Goal: Information Seeking & Learning: Learn about a topic

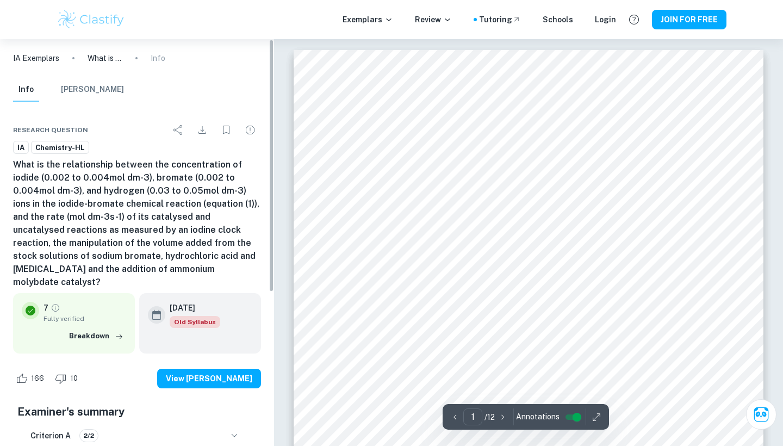
click at [69, 21] on img at bounding box center [91, 20] width 69 height 22
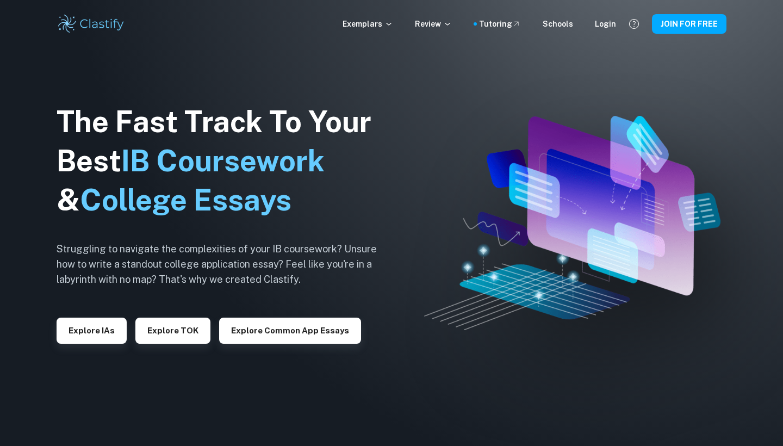
click at [88, 345] on div "The Fast Track To Your Best IB Coursework & College Essays Struggling to naviga…" at bounding box center [225, 223] width 337 height 372
click at [88, 333] on button "Explore IAs" at bounding box center [92, 331] width 70 height 26
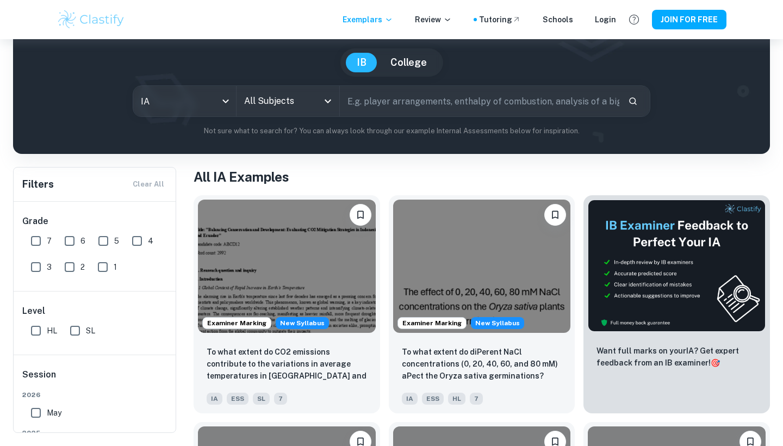
scroll to position [106, 0]
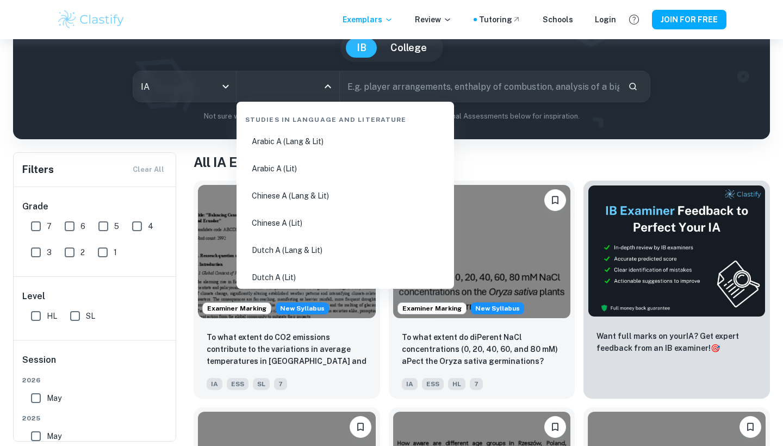
click at [278, 89] on input "All Subjects" at bounding box center [280, 86] width 77 height 21
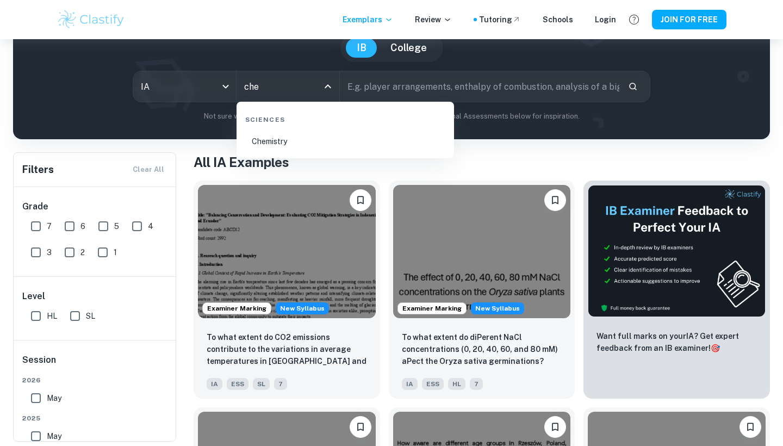
type input "chem"
click at [307, 149] on li "Chemistry" at bounding box center [345, 141] width 209 height 25
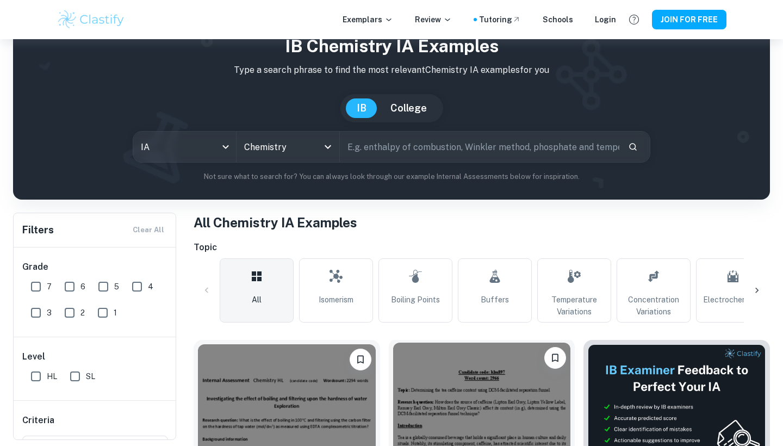
scroll to position [44, 0]
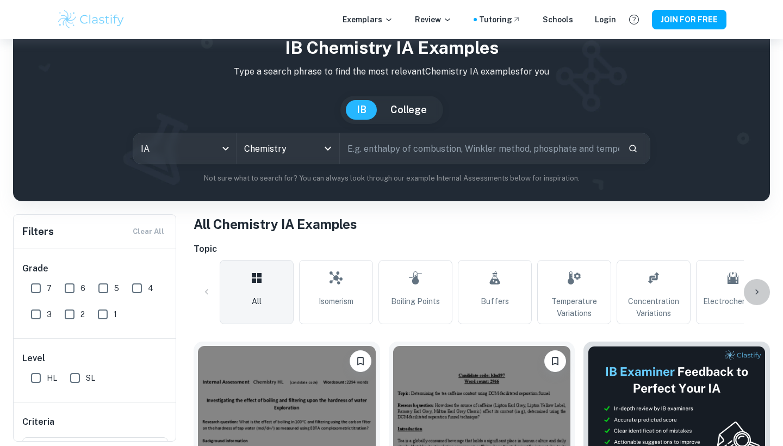
click at [761, 287] on icon at bounding box center [757, 292] width 11 height 11
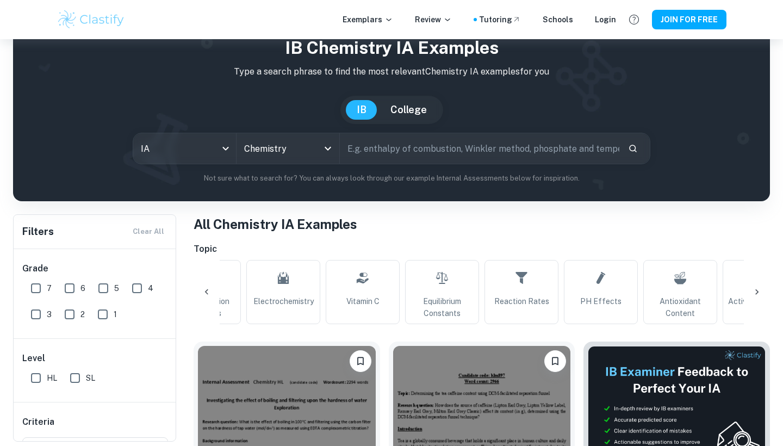
scroll to position [0, 510]
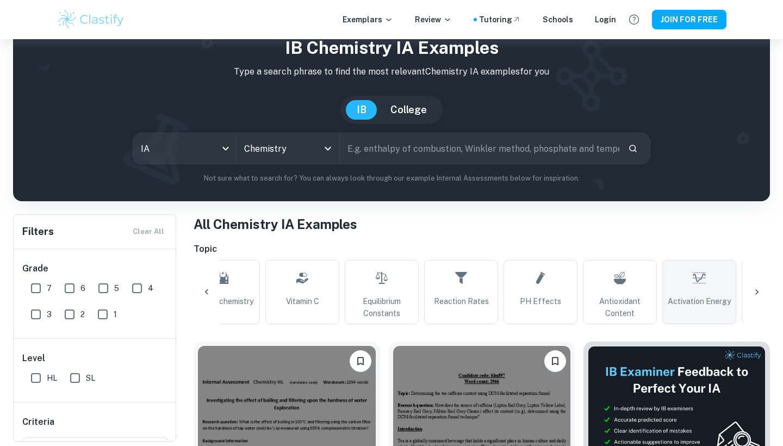
click at [718, 289] on link "Activation Energy" at bounding box center [700, 292] width 74 height 64
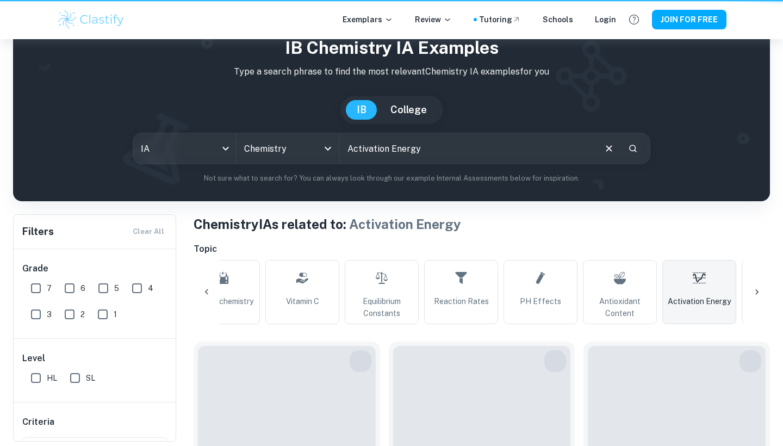
type input "Activation Energy"
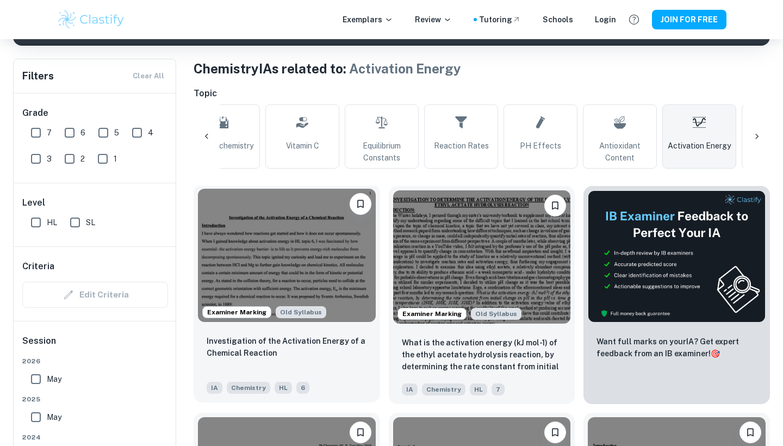
scroll to position [217, 0]
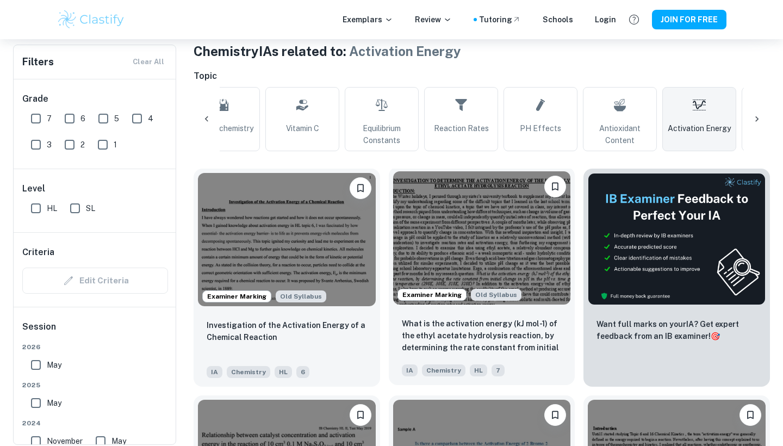
click at [466, 270] on img at bounding box center [482, 237] width 178 height 133
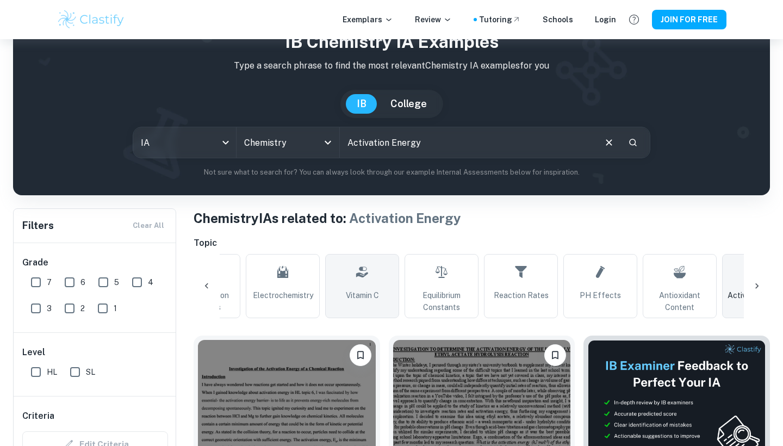
scroll to position [239, 0]
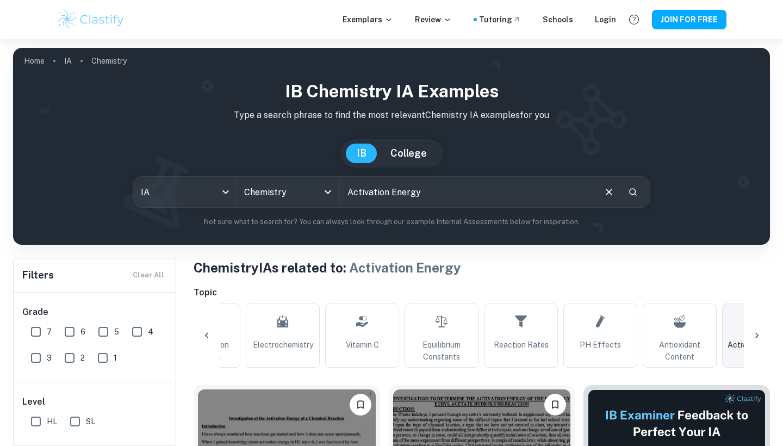
scroll to position [7, 0]
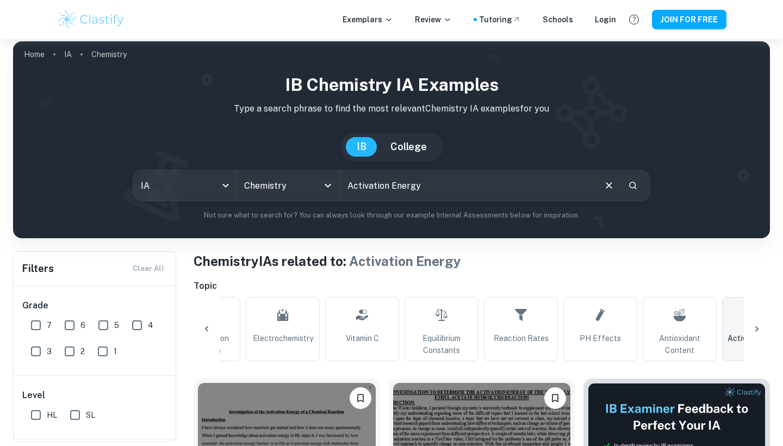
click at [413, 193] on input "Activation Energy" at bounding box center [467, 185] width 255 height 30
type input "k"
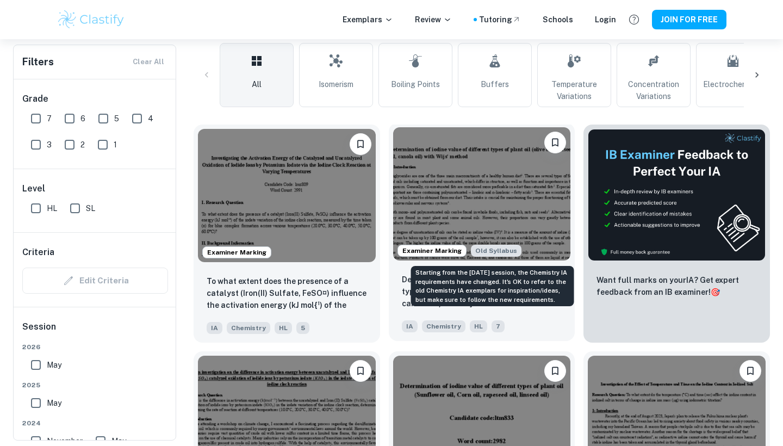
scroll to position [128, 0]
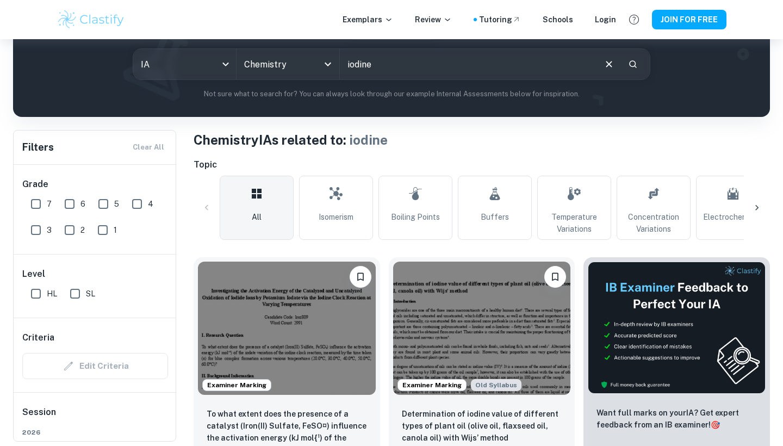
click at [430, 73] on input "iodine" at bounding box center [467, 64] width 255 height 30
type input "iodine clock"
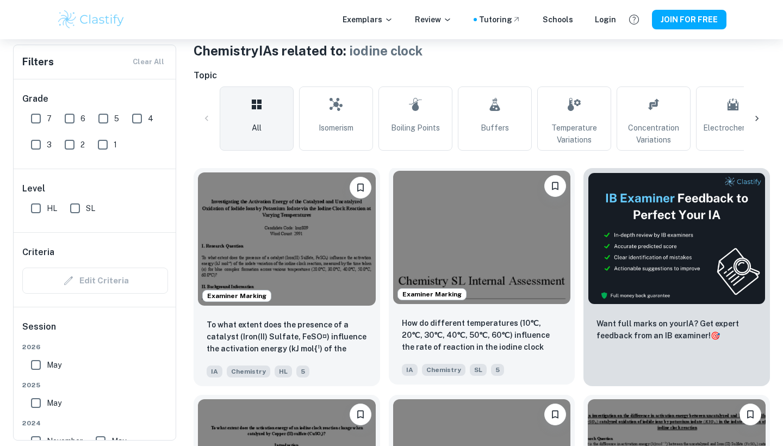
scroll to position [222, 0]
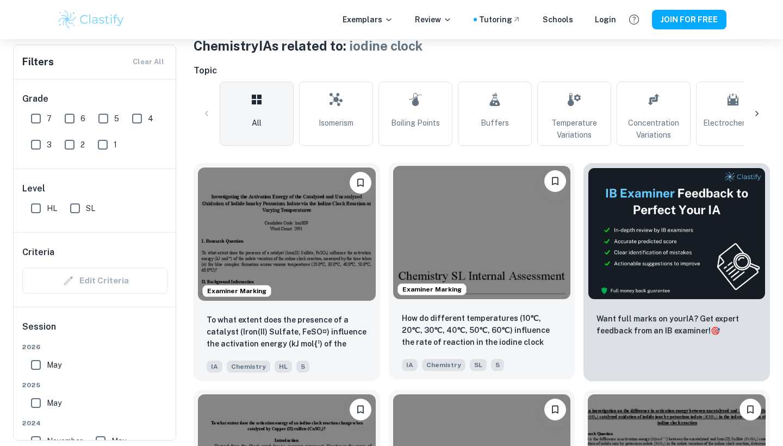
click at [424, 217] on img at bounding box center [482, 232] width 178 height 133
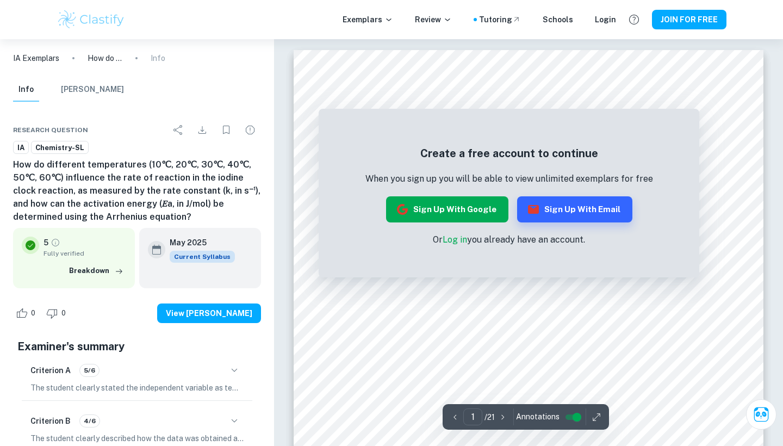
click at [478, 217] on button "Sign up with Google" at bounding box center [447, 209] width 122 height 26
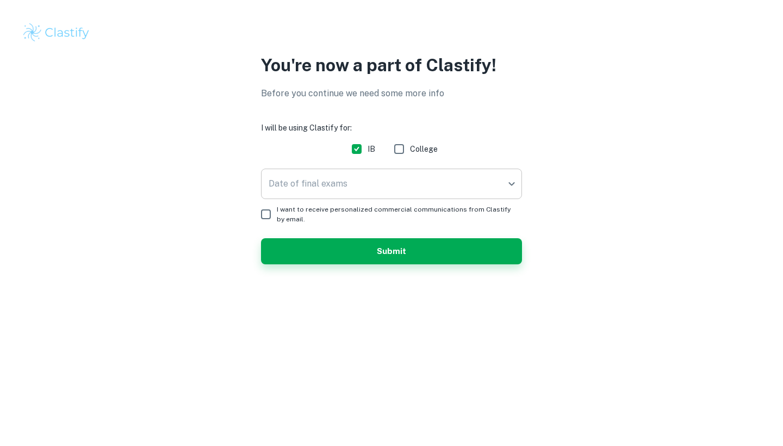
click at [367, 175] on body "We value your privacy We use cookies to enhance your browsing experience, serve…" at bounding box center [391, 223] width 783 height 446
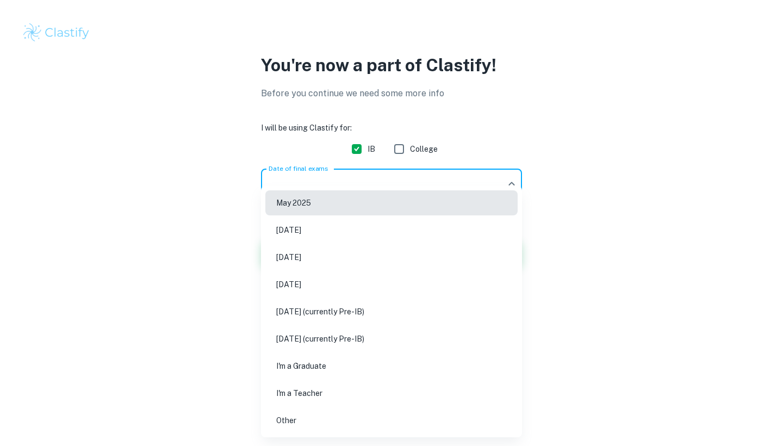
click at [342, 255] on li "May 2026" at bounding box center [391, 257] width 252 height 25
type input "M26"
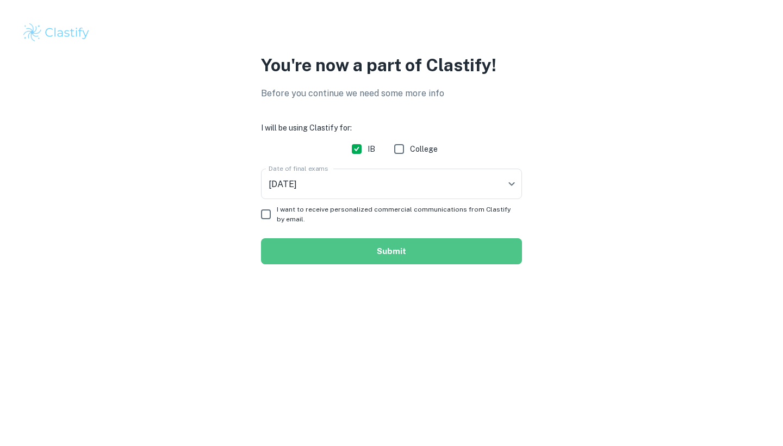
click at [348, 262] on button "Submit" at bounding box center [391, 251] width 261 height 26
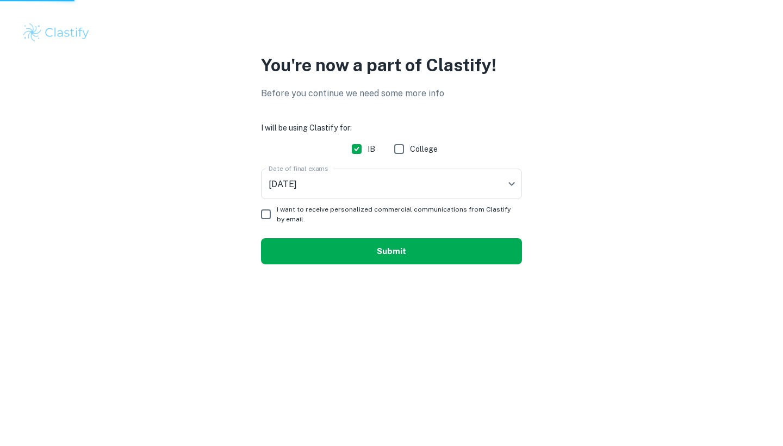
click at [356, 246] on button "Submit" at bounding box center [391, 251] width 261 height 26
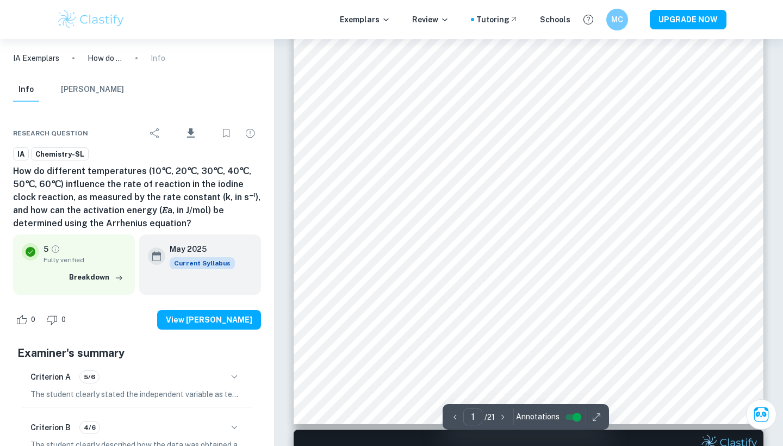
type input "2"
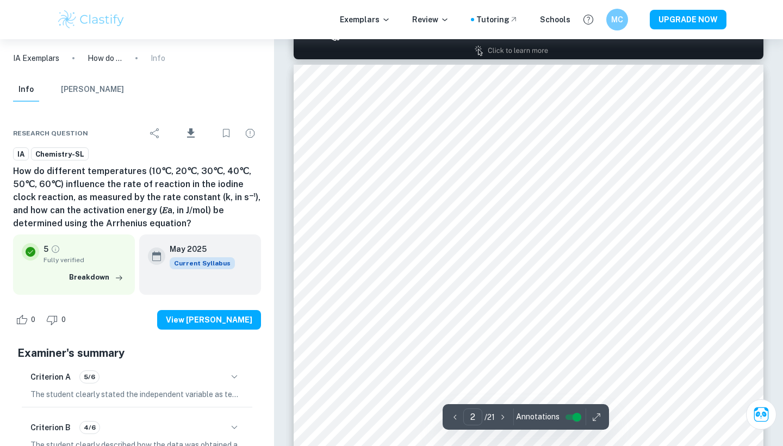
scroll to position [680, 0]
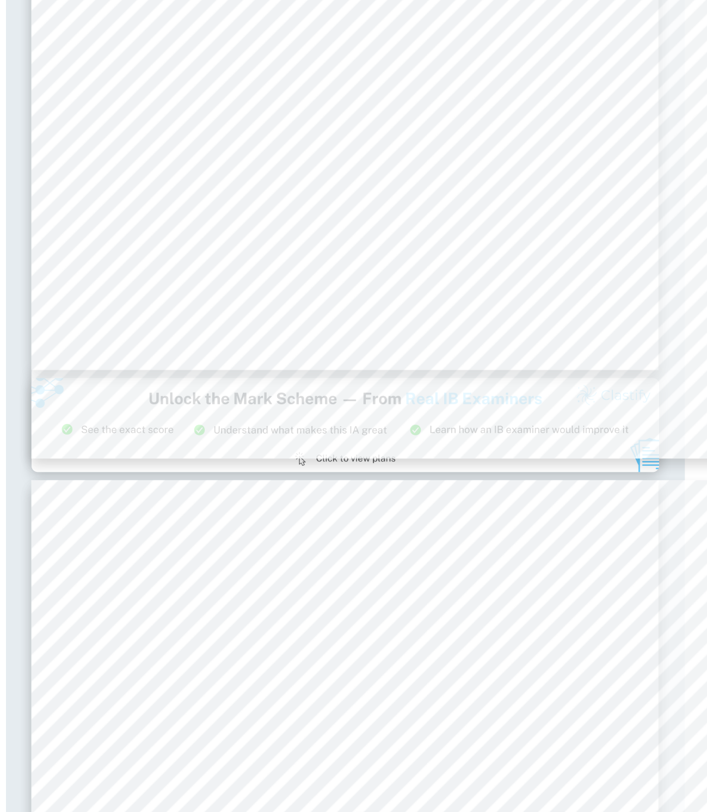
scroll to position [762, 30]
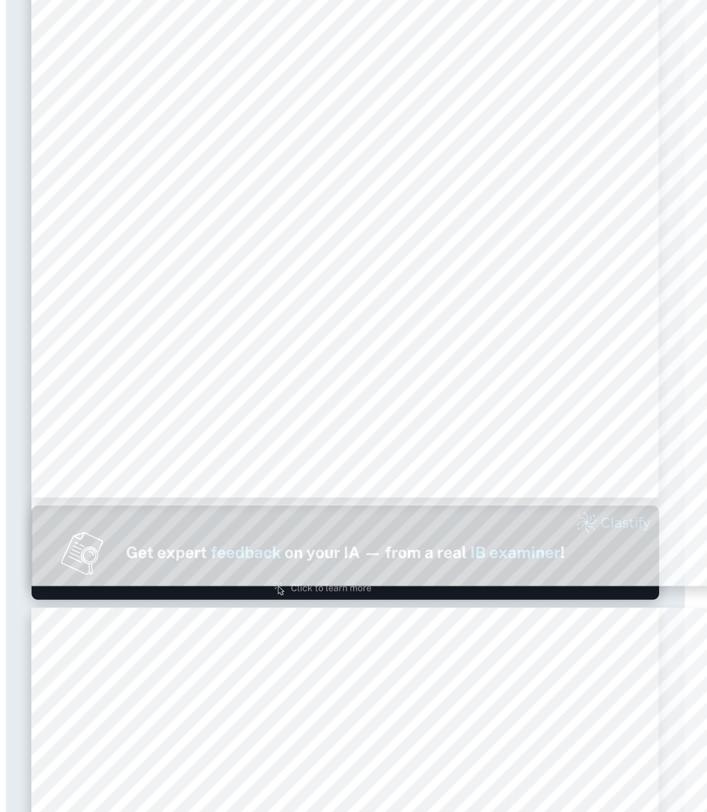
type input "2"
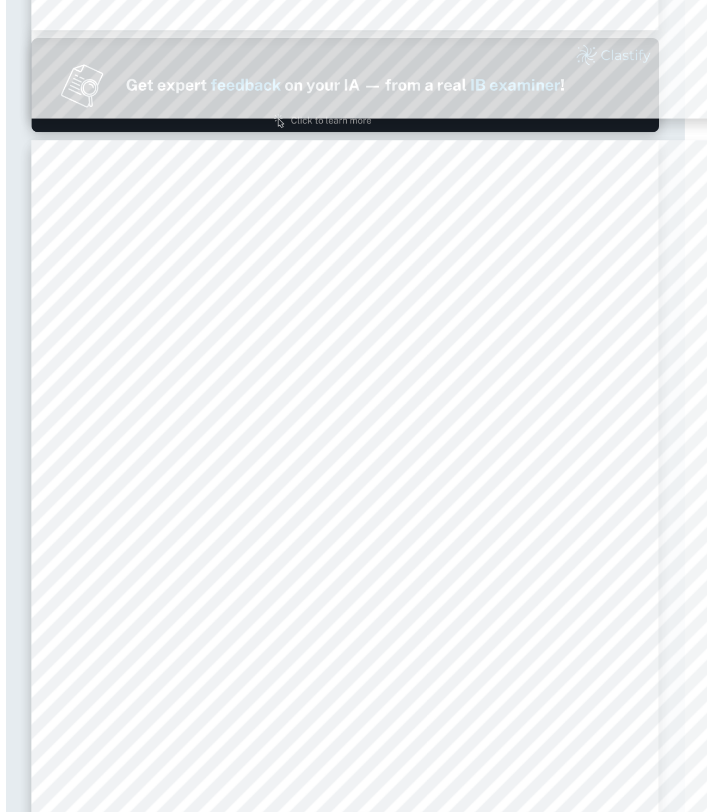
scroll to position [368, 30]
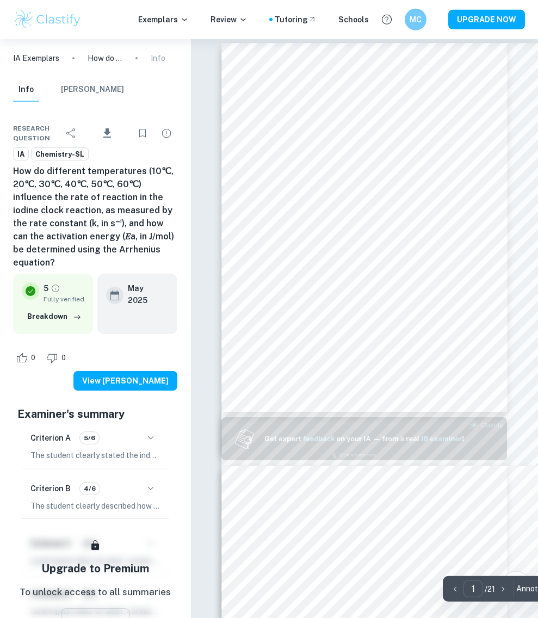
scroll to position [7, 0]
click at [50, 35] on div "Exemplars Review Tutoring Schools MC UPGRADE NOW" at bounding box center [269, 19] width 538 height 39
click at [50, 24] on img at bounding box center [47, 20] width 69 height 22
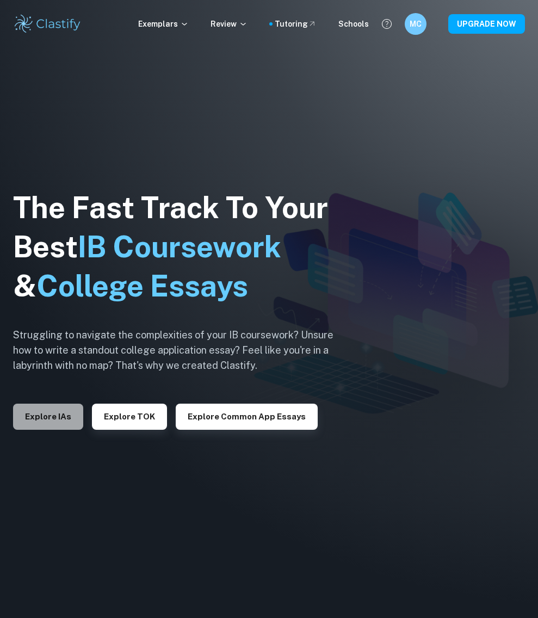
click at [46, 422] on button "Explore IAs" at bounding box center [48, 417] width 70 height 26
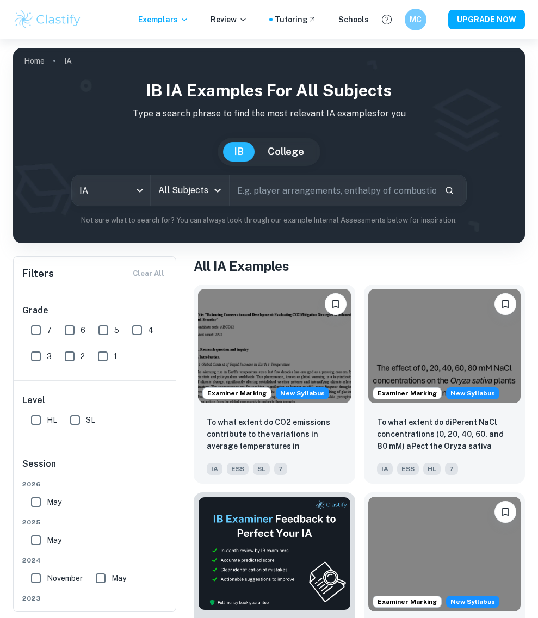
click at [271, 178] on input "text" at bounding box center [333, 190] width 206 height 30
type input "iodine clock"
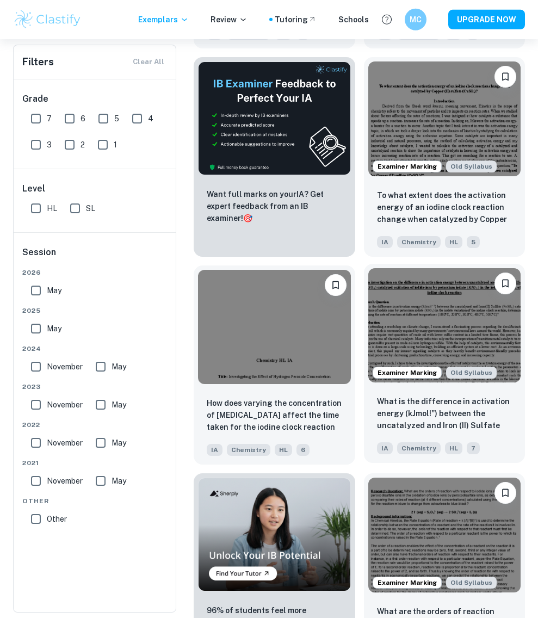
scroll to position [505, 0]
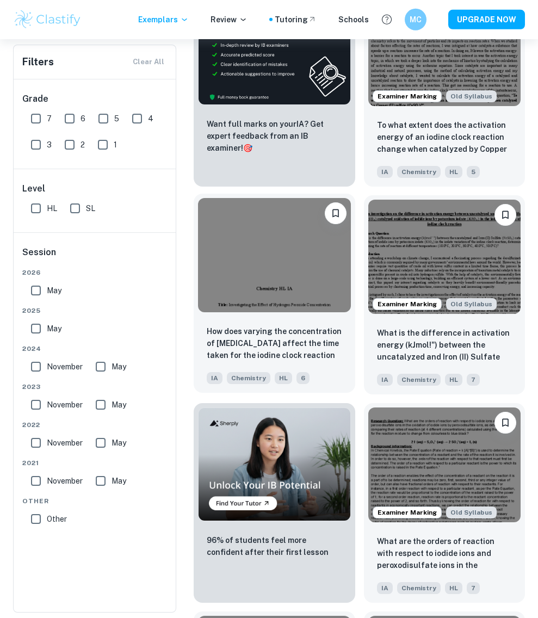
click at [292, 280] on img at bounding box center [274, 255] width 153 height 114
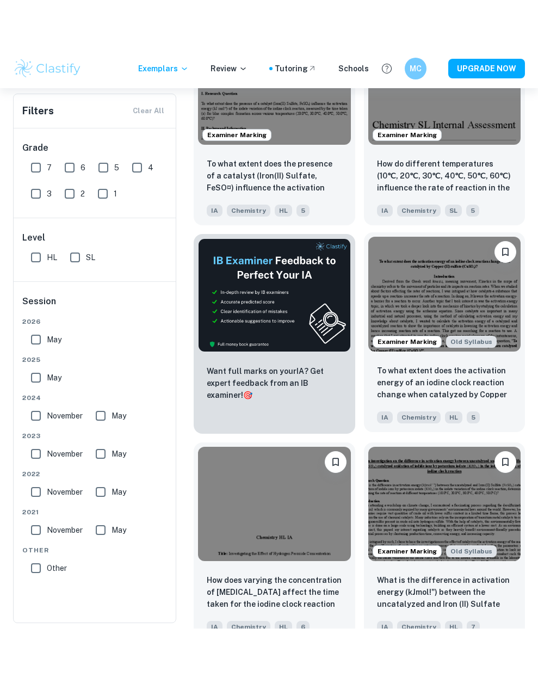
scroll to position [307, 0]
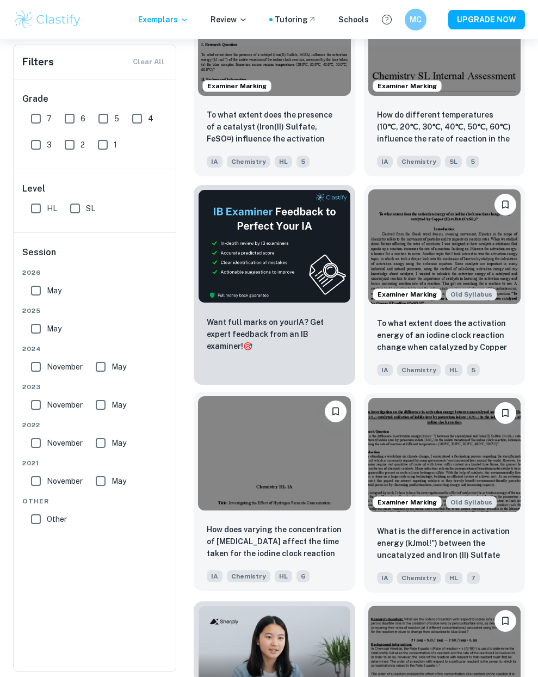
click at [276, 446] on img at bounding box center [274, 453] width 153 height 114
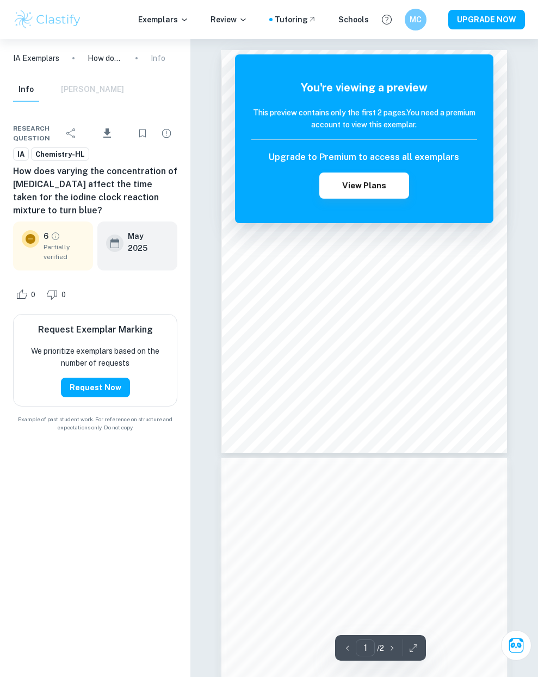
click at [300, 316] on div "The remaining pages are not being displayed You're viewing a preview This previ…" at bounding box center [363, 487] width 285 height 875
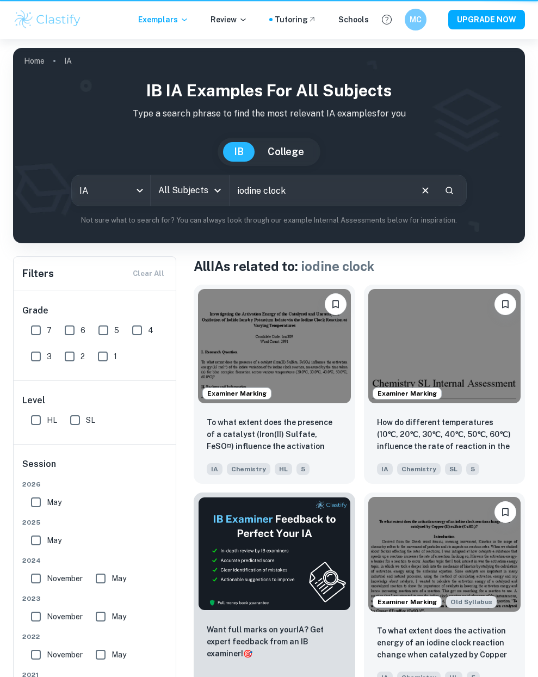
scroll to position [307, 0]
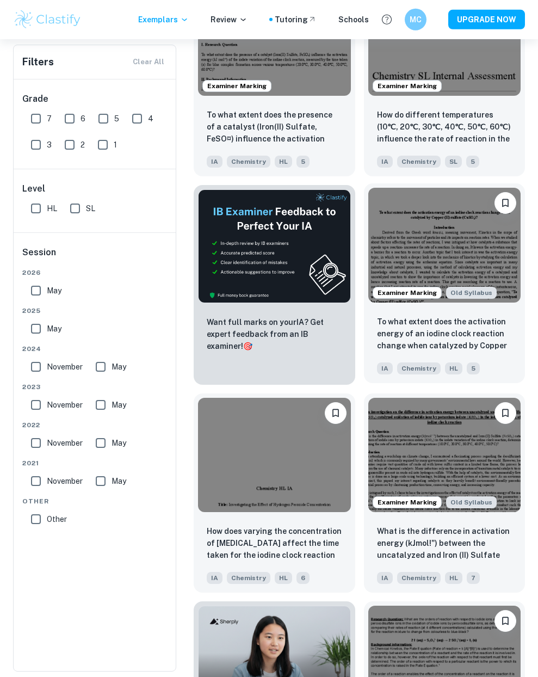
click at [427, 229] on img at bounding box center [444, 245] width 153 height 114
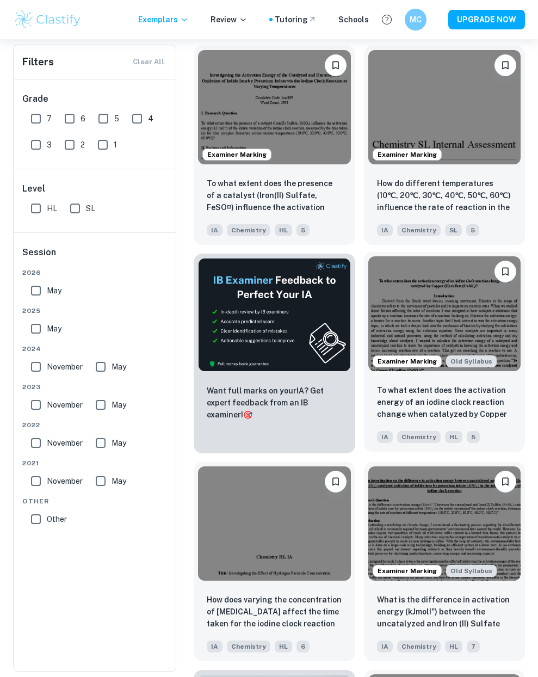
scroll to position [197, 0]
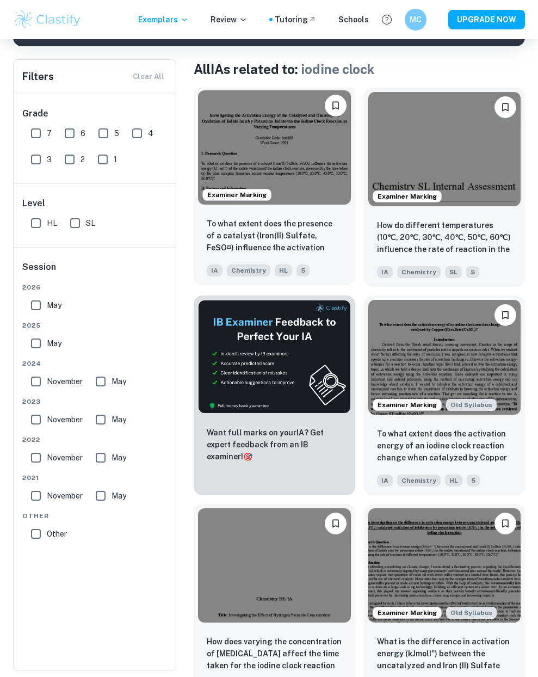
click at [294, 151] on img at bounding box center [274, 147] width 153 height 114
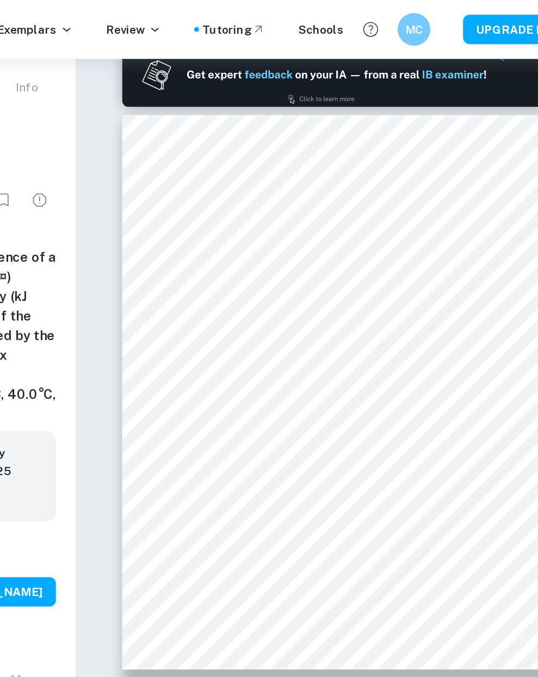
scroll to position [296, 0]
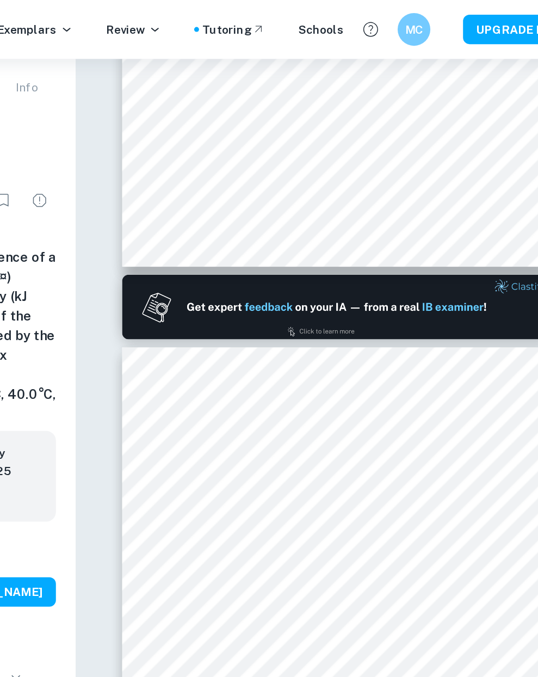
type input "1"
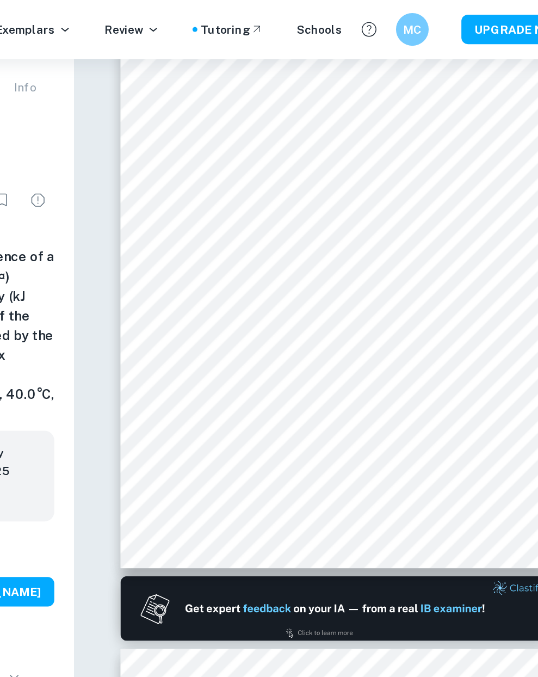
scroll to position [30, 0]
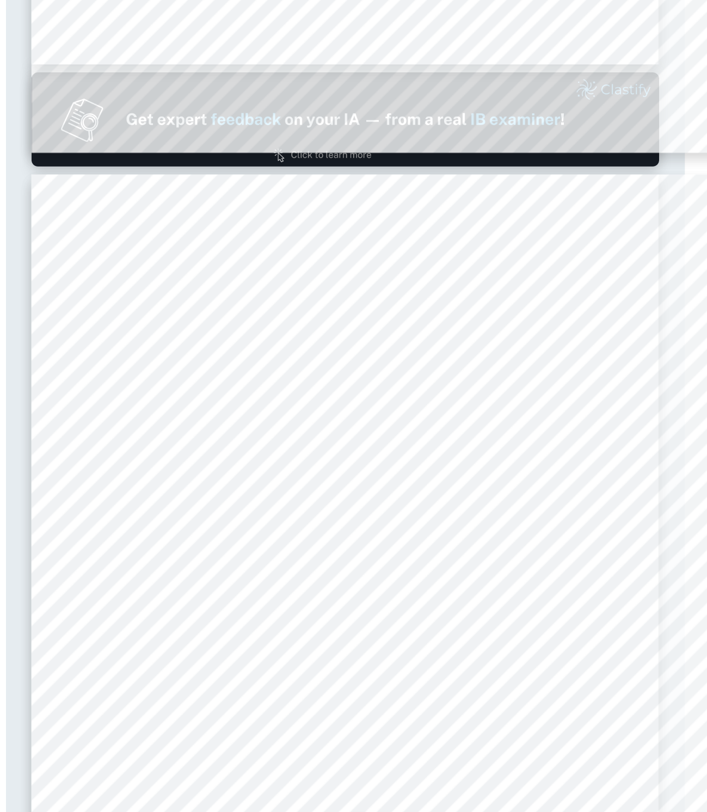
scroll to position [406, 30]
